Goal: Information Seeking & Learning: Learn about a topic

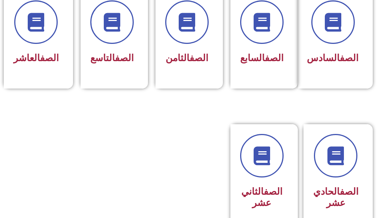
scroll to position [525, 0]
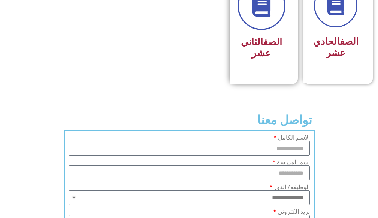
click at [262, 30] on link at bounding box center [262, 6] width 48 height 48
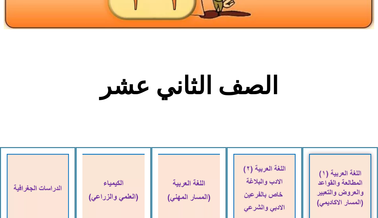
scroll to position [150, 0]
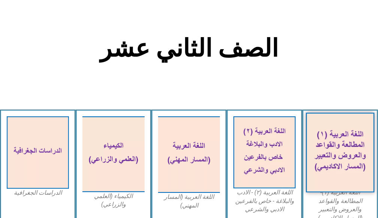
click at [340, 140] on img at bounding box center [340, 151] width 68 height 79
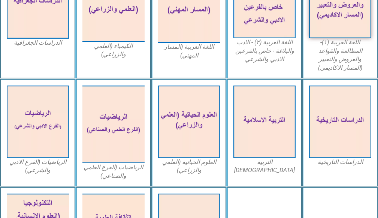
scroll to position [262, 0]
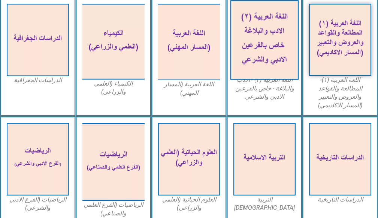
click at [273, 47] on img at bounding box center [265, 39] width 68 height 79
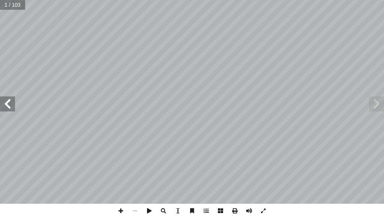
click at [8, 104] on span at bounding box center [7, 103] width 15 height 15
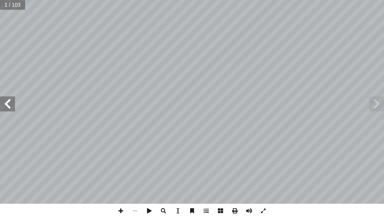
click at [8, 104] on span at bounding box center [7, 103] width 15 height 15
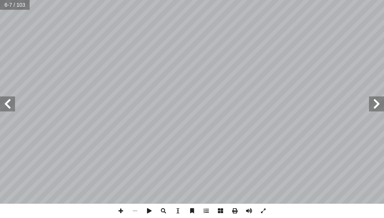
click at [8, 104] on span at bounding box center [7, 103] width 15 height 15
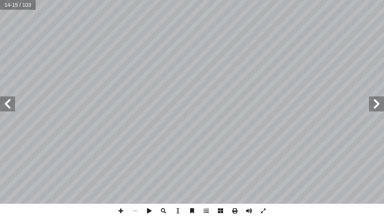
click at [8, 104] on span at bounding box center [7, 103] width 15 height 15
click at [121, 210] on span at bounding box center [121, 211] width 14 height 14
click at [6, 103] on span at bounding box center [7, 103] width 15 height 15
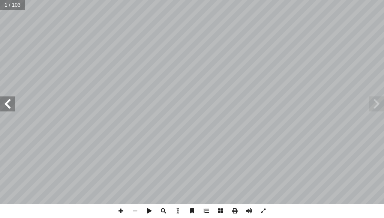
click at [6, 103] on span at bounding box center [7, 103] width 15 height 15
click at [120, 207] on span at bounding box center [121, 211] width 14 height 14
click at [6, 106] on span at bounding box center [7, 103] width 15 height 15
click at [120, 209] on span at bounding box center [121, 211] width 14 height 14
